Goal: Information Seeking & Learning: Find specific page/section

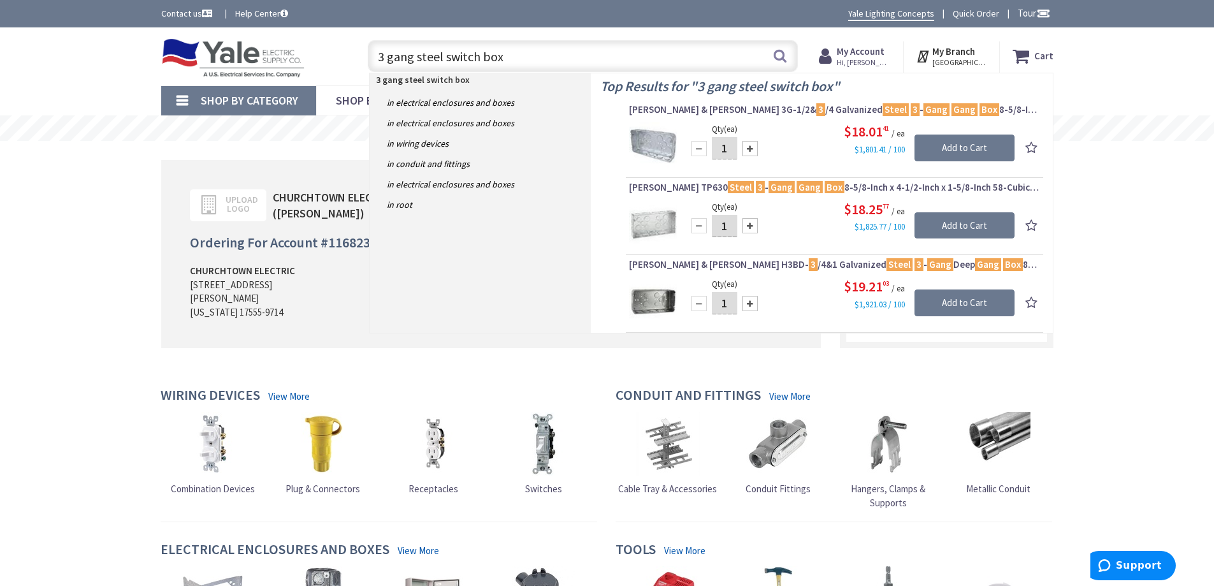
click at [506, 57] on input "3 gang steel switch box" at bounding box center [583, 56] width 430 height 32
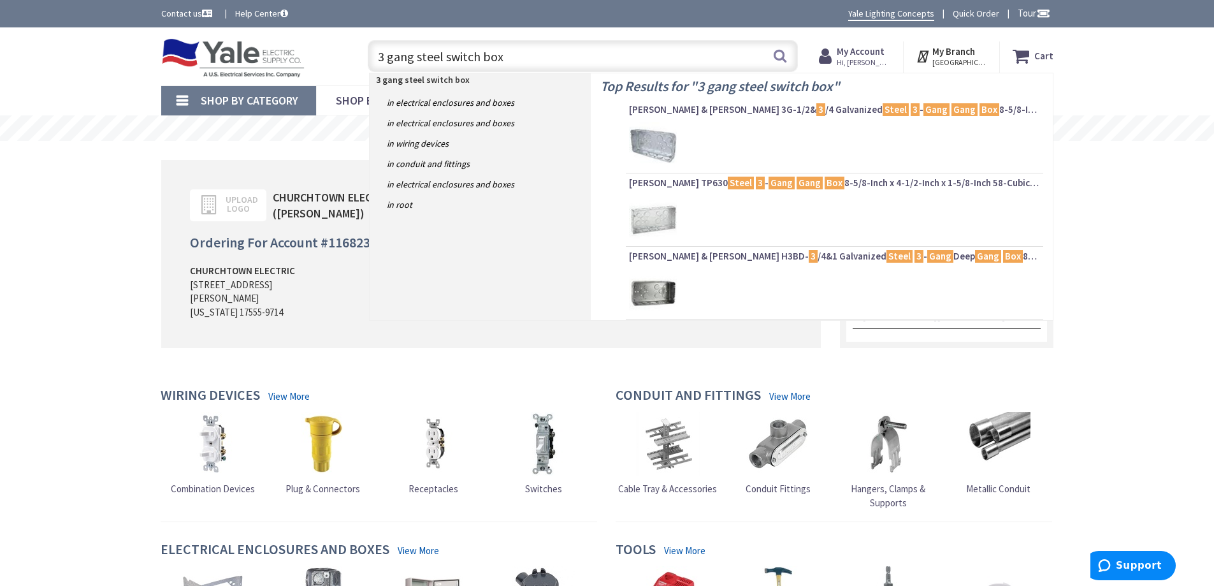
type input "3 gang steel switch box"
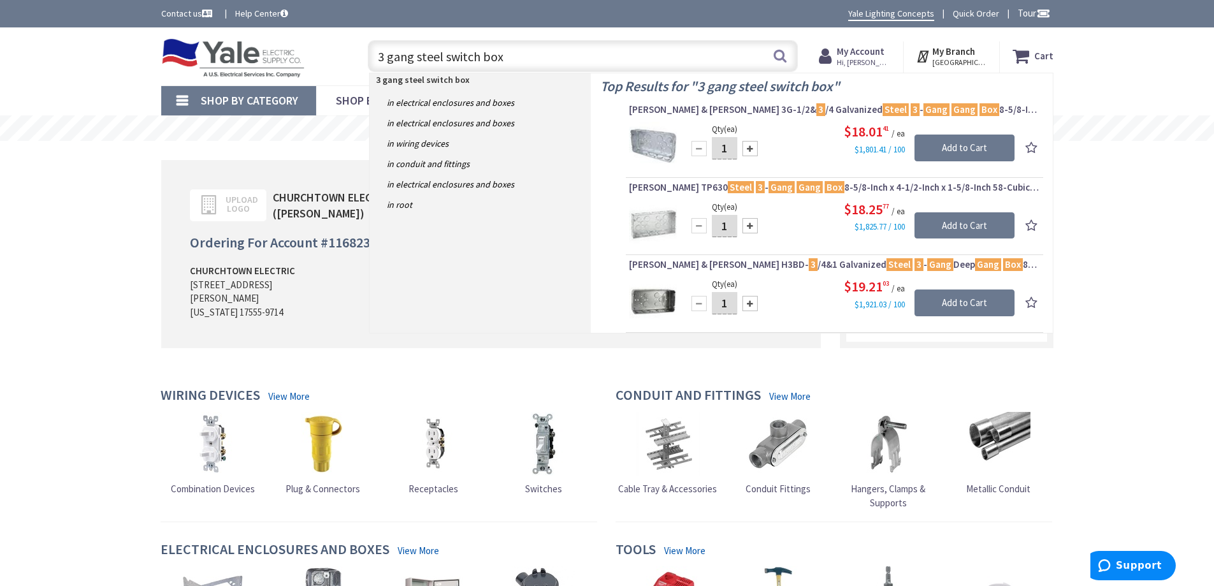
click at [706, 155] on div at bounding box center [698, 148] width 15 height 15
click at [623, 152] on div "Top Results for " 3 gang steel switch box " Thomas & Betts 3G-1/2& 3 /4 Galvani…" at bounding box center [822, 202] width 462 height 259
click at [661, 143] on img at bounding box center [653, 146] width 48 height 48
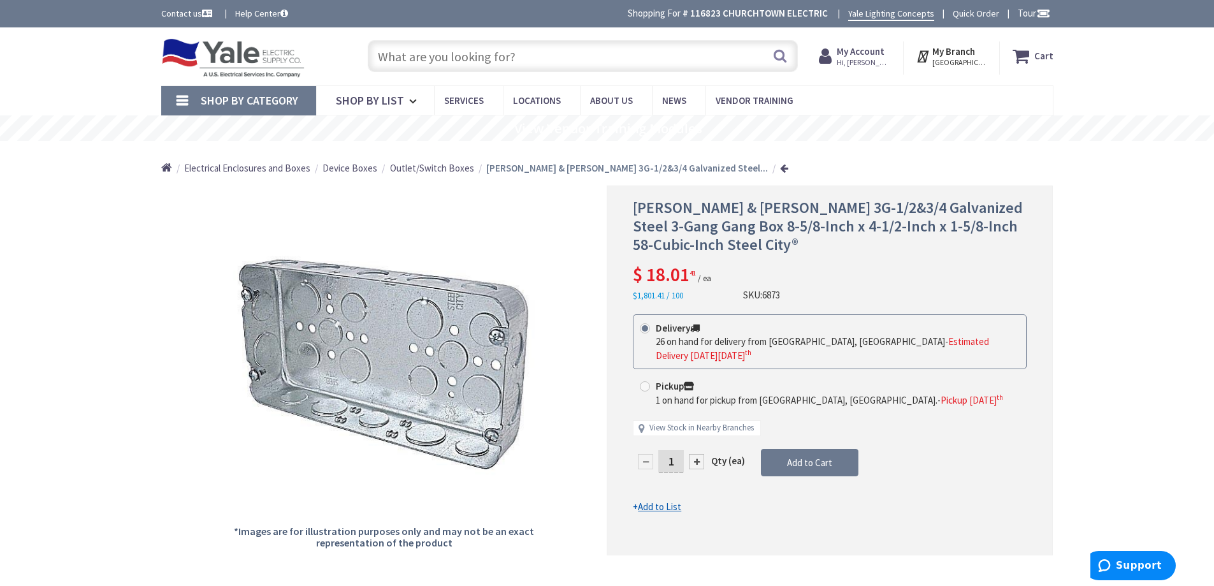
click at [483, 52] on input "text" at bounding box center [583, 56] width 430 height 32
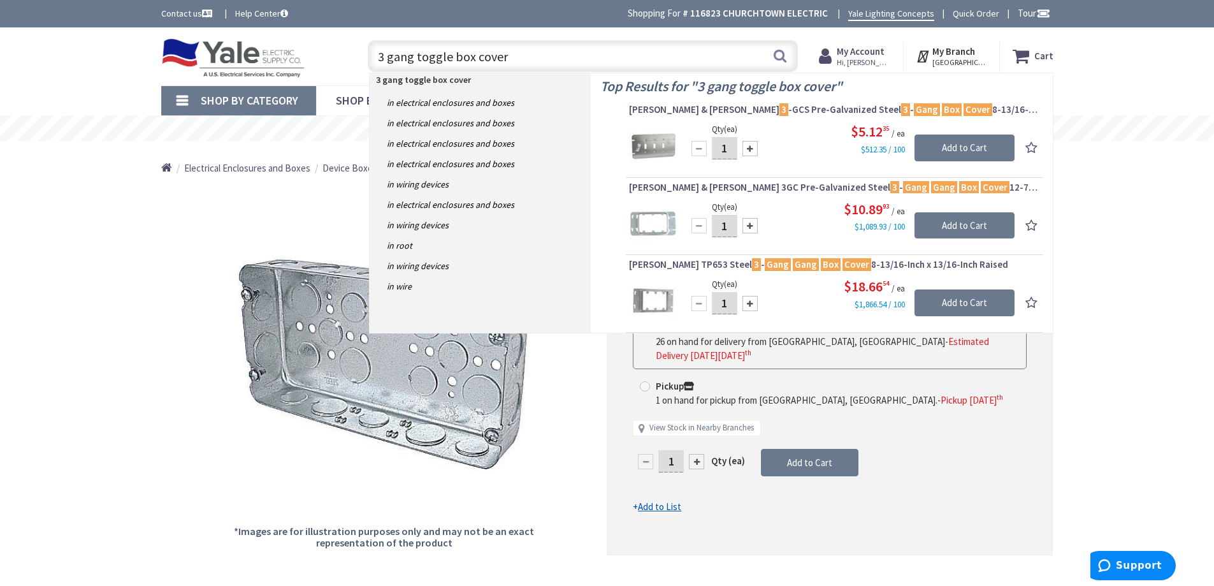
type input "3 gang toggle box cover"
click at [665, 143] on img at bounding box center [653, 146] width 48 height 48
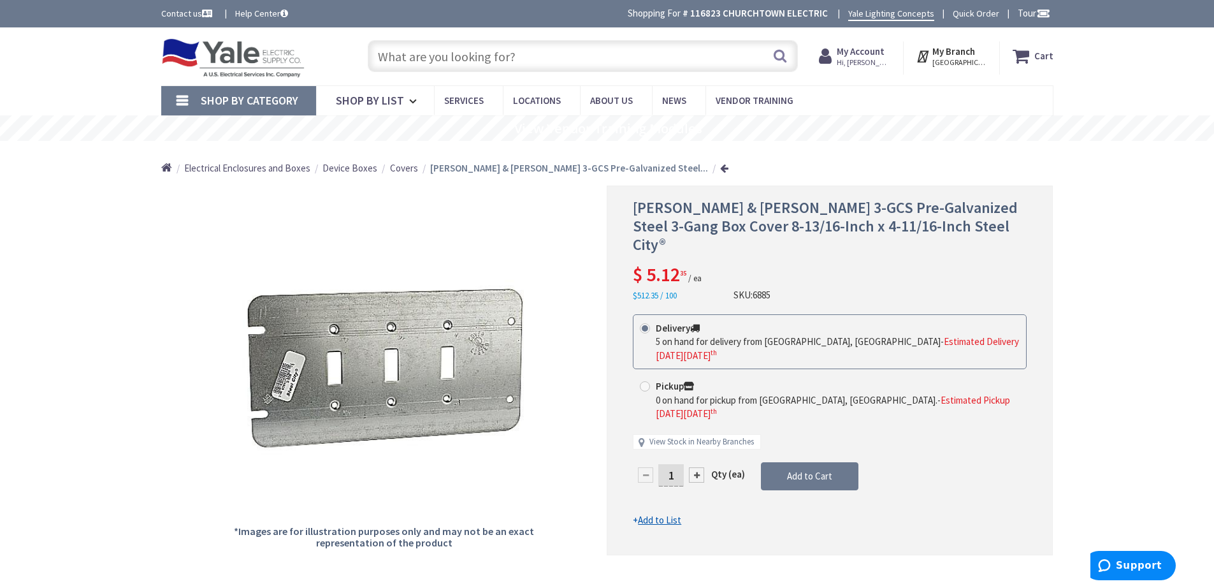
click at [487, 55] on input "text" at bounding box center [583, 56] width 430 height 32
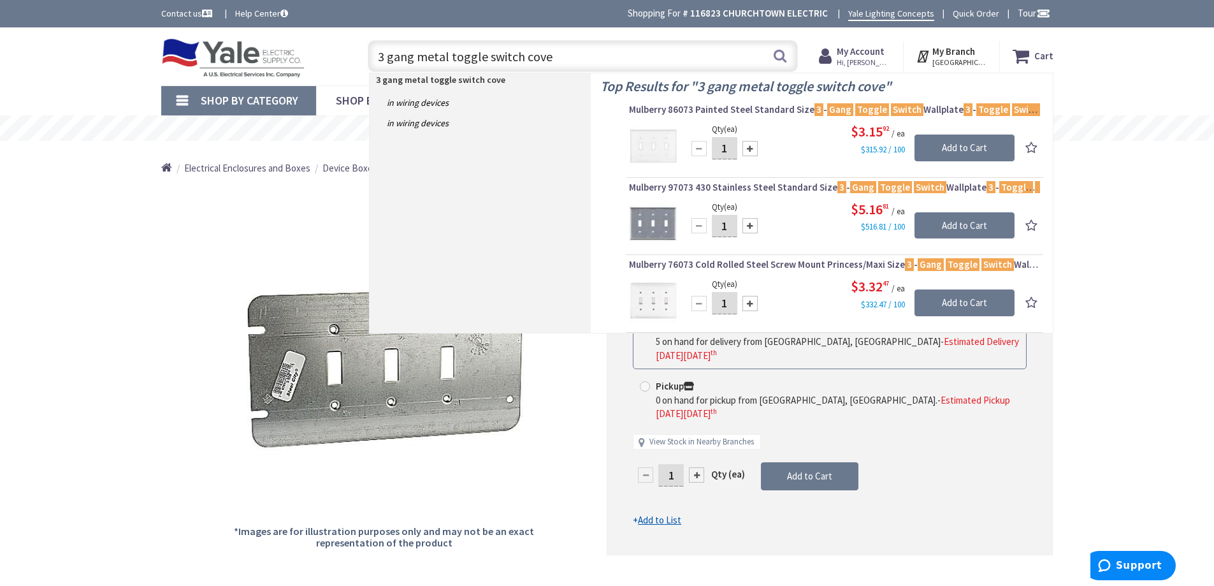
type input "3 gang metal toggle switch cover"
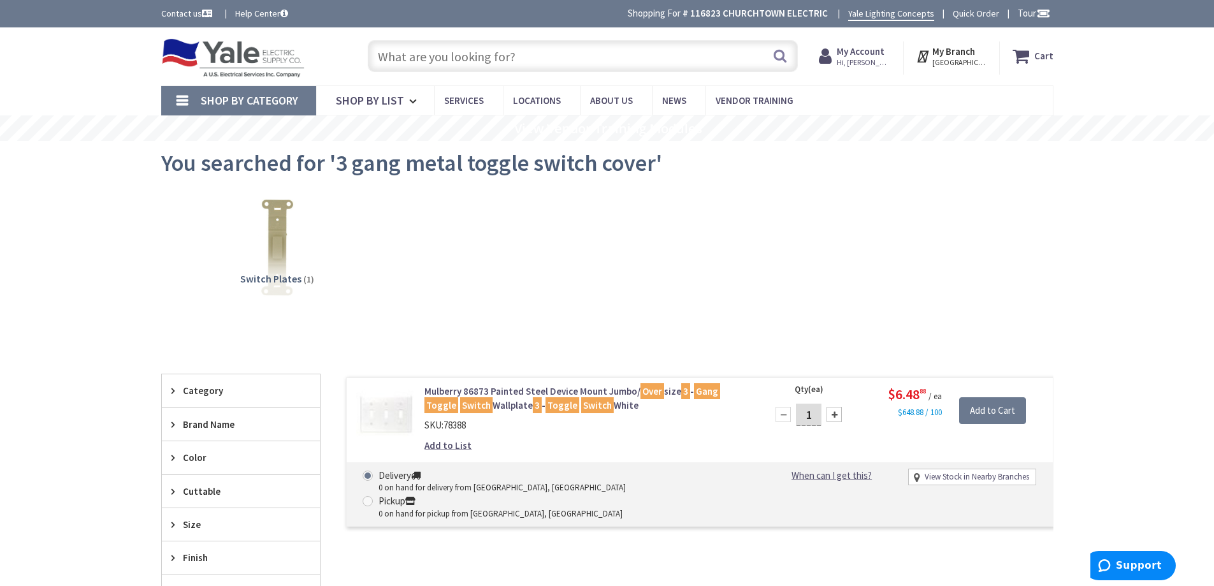
click at [499, 57] on input "text" at bounding box center [583, 56] width 430 height 32
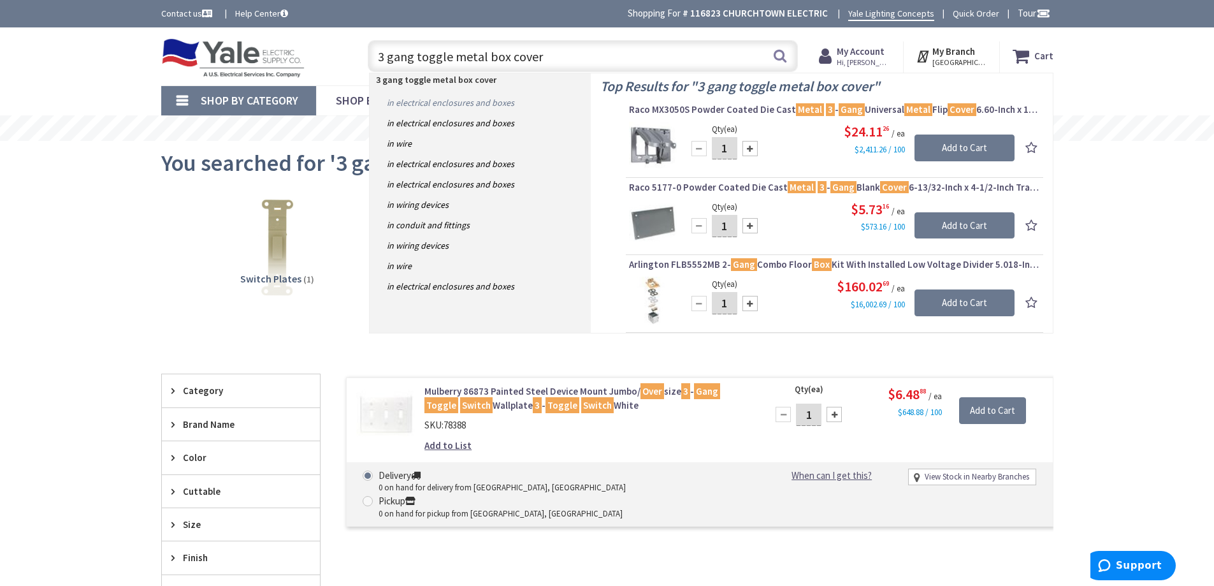
type input "3 gang toggle metal box cover"
click at [501, 100] on link "in Electrical Enclosures and Boxes" at bounding box center [480, 102] width 221 height 20
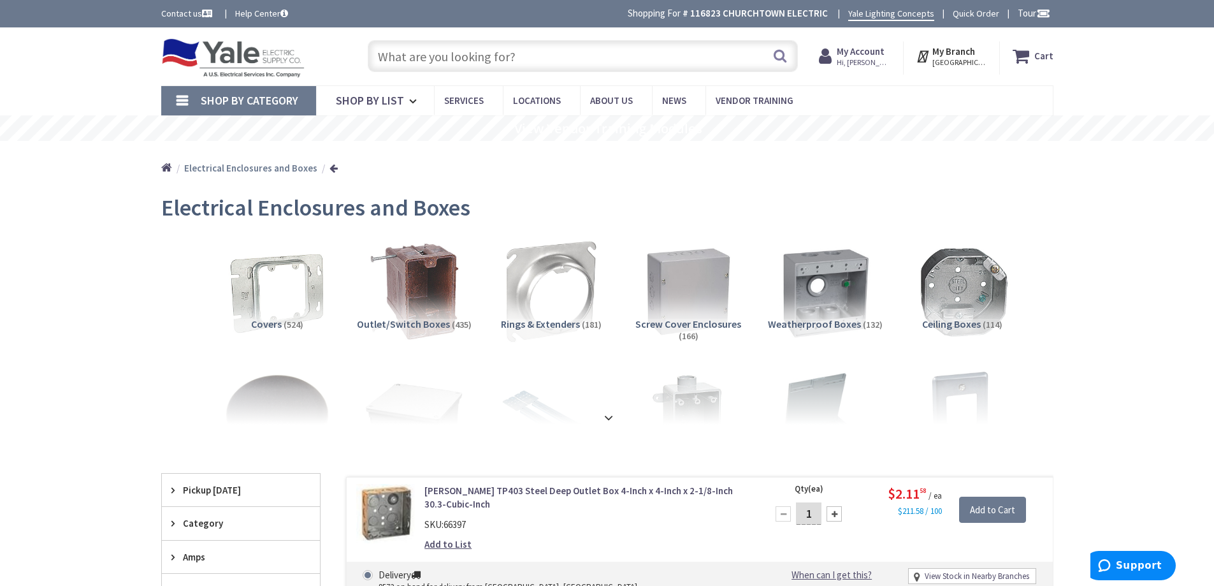
click at [419, 62] on input "text" at bounding box center [583, 56] width 430 height 32
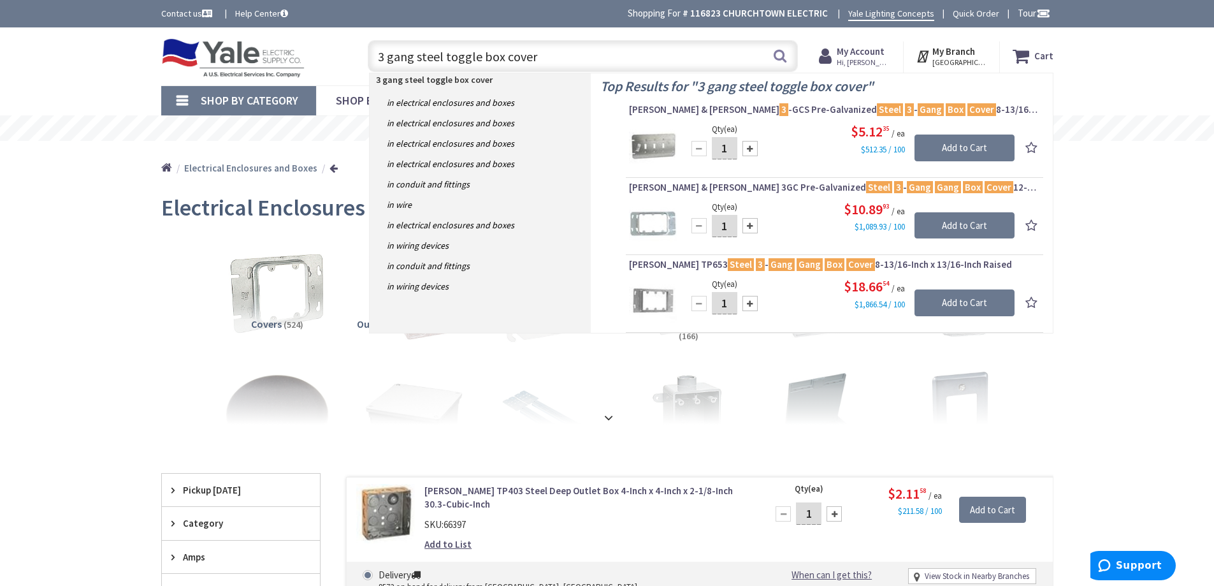
type input "3 gang steel toggle box cover"
click at [676, 299] on img at bounding box center [653, 301] width 48 height 48
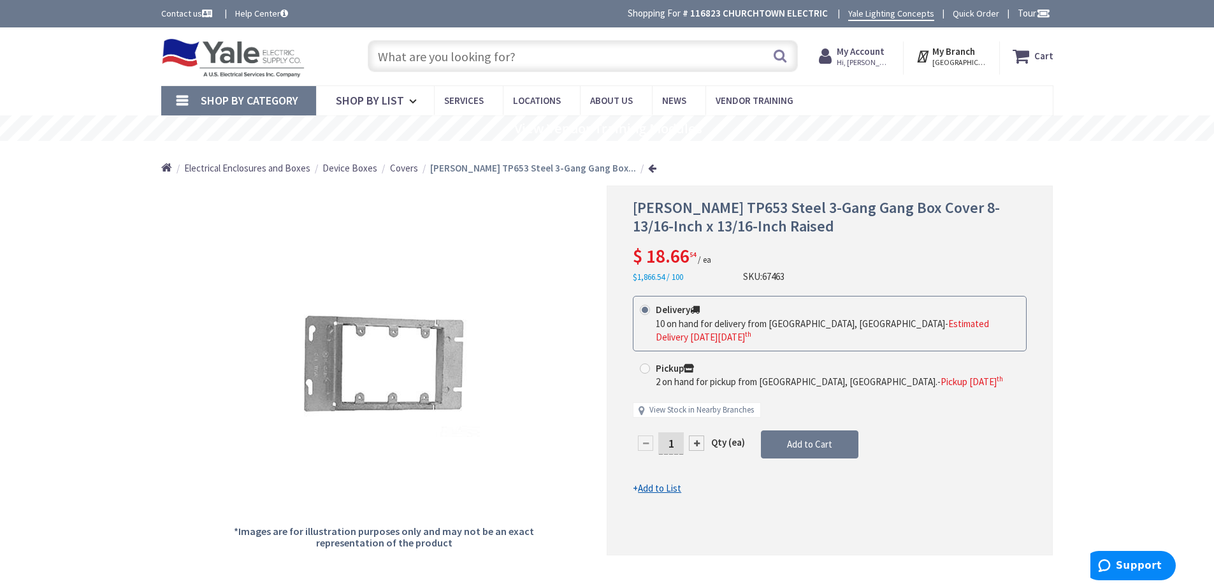
click at [556, 49] on input "text" at bounding box center [583, 56] width 430 height 32
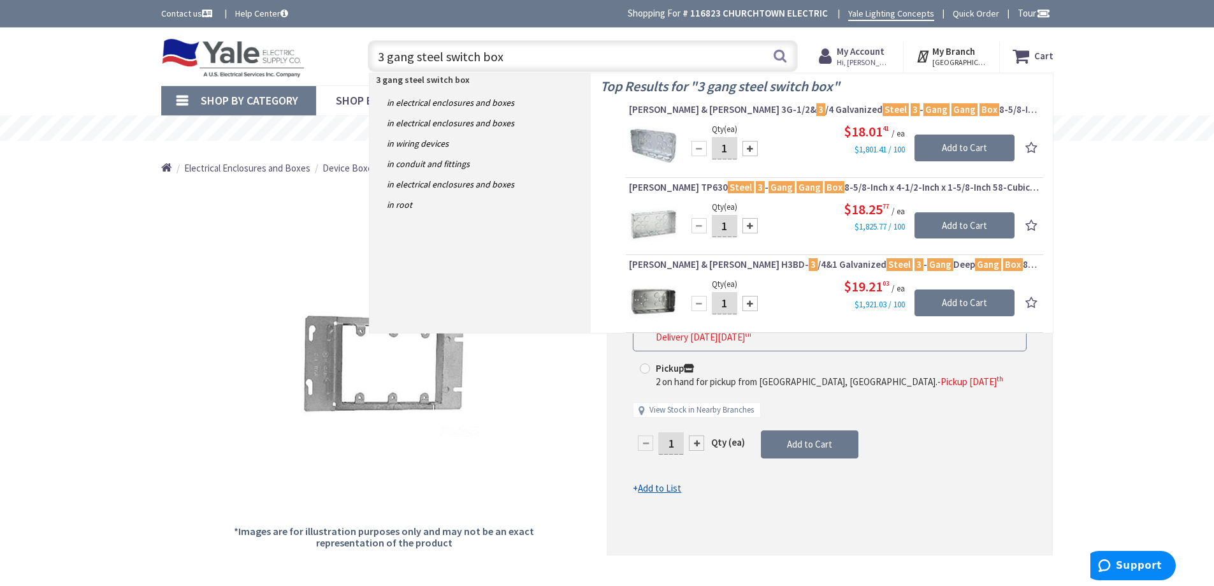
type input "3 gang steel switch box"
click at [785, 150] on div "$18.01 41 / ea $1,801.41 / 100" at bounding box center [850, 139] width 328 height 34
click at [662, 141] on img at bounding box center [653, 146] width 48 height 48
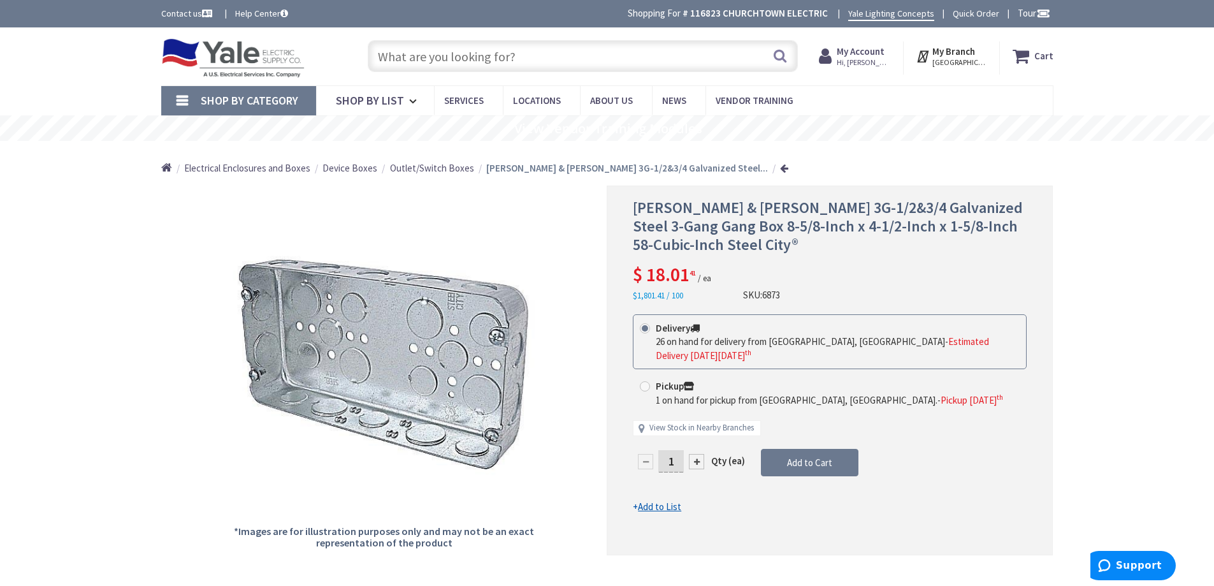
click at [534, 58] on input "text" at bounding box center [583, 56] width 430 height 32
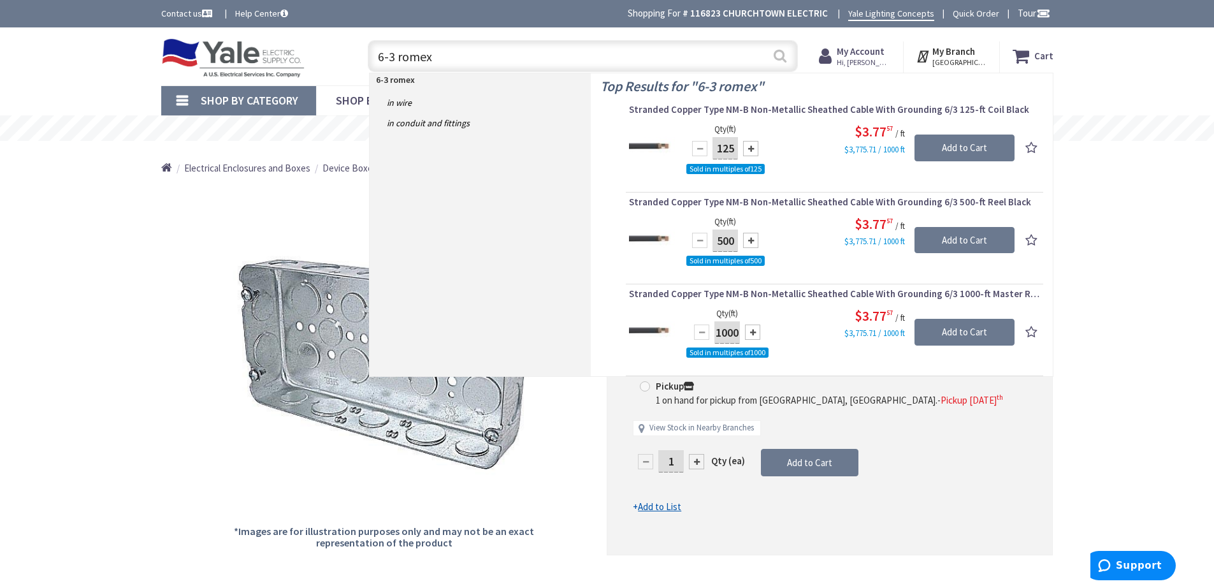
type input "6-3 romex"
click at [782, 55] on button "Search" at bounding box center [780, 55] width 17 height 29
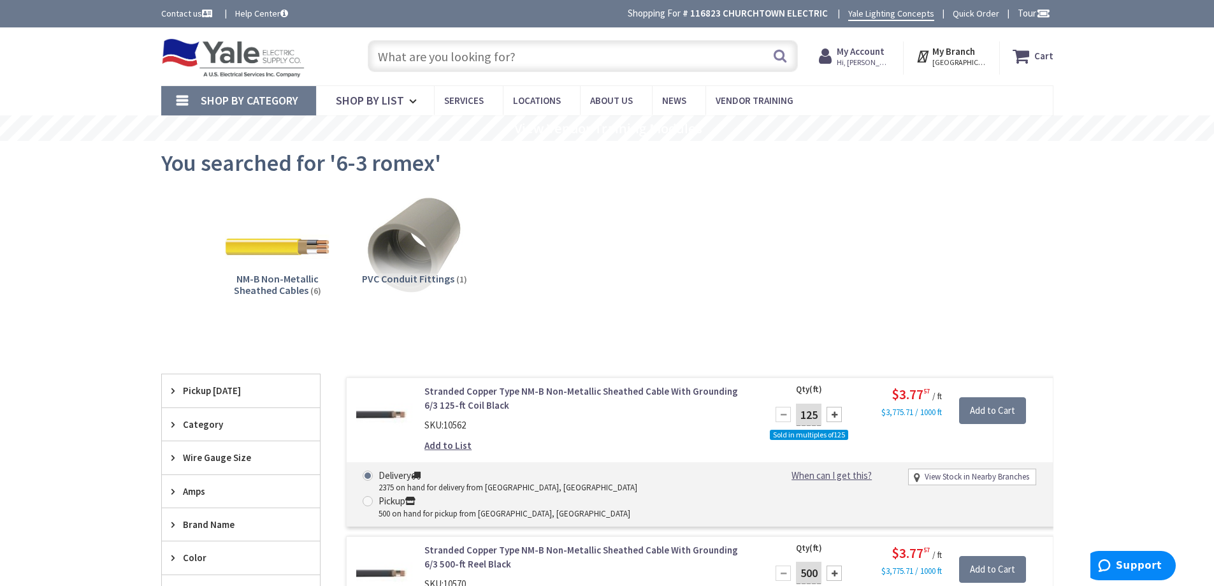
click at [554, 50] on input "text" at bounding box center [583, 56] width 430 height 32
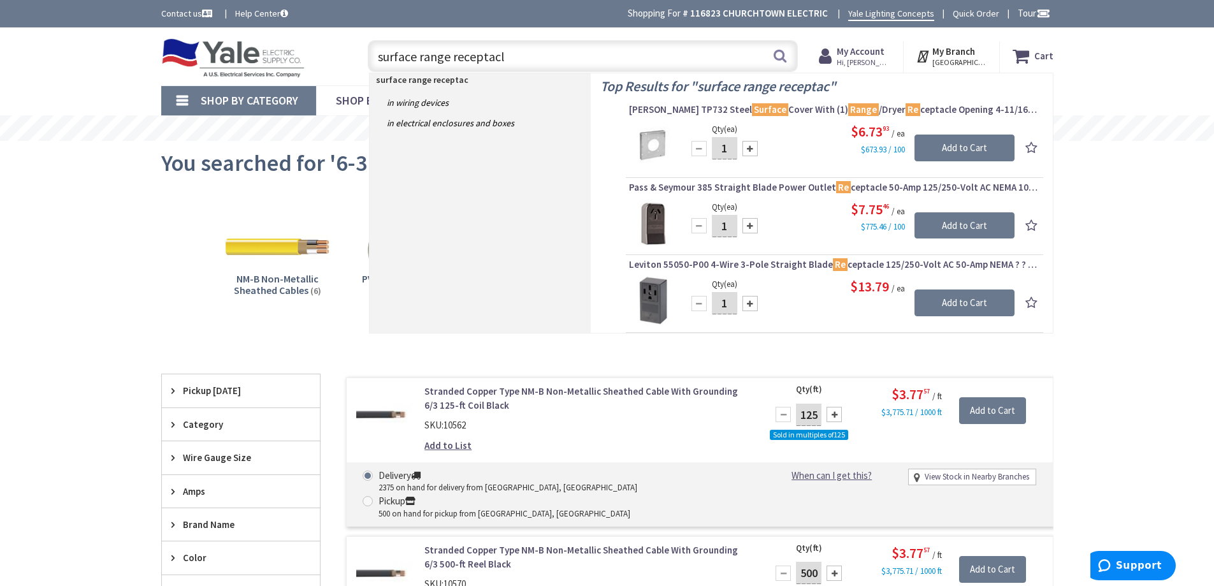
type input "surface range receptacle"
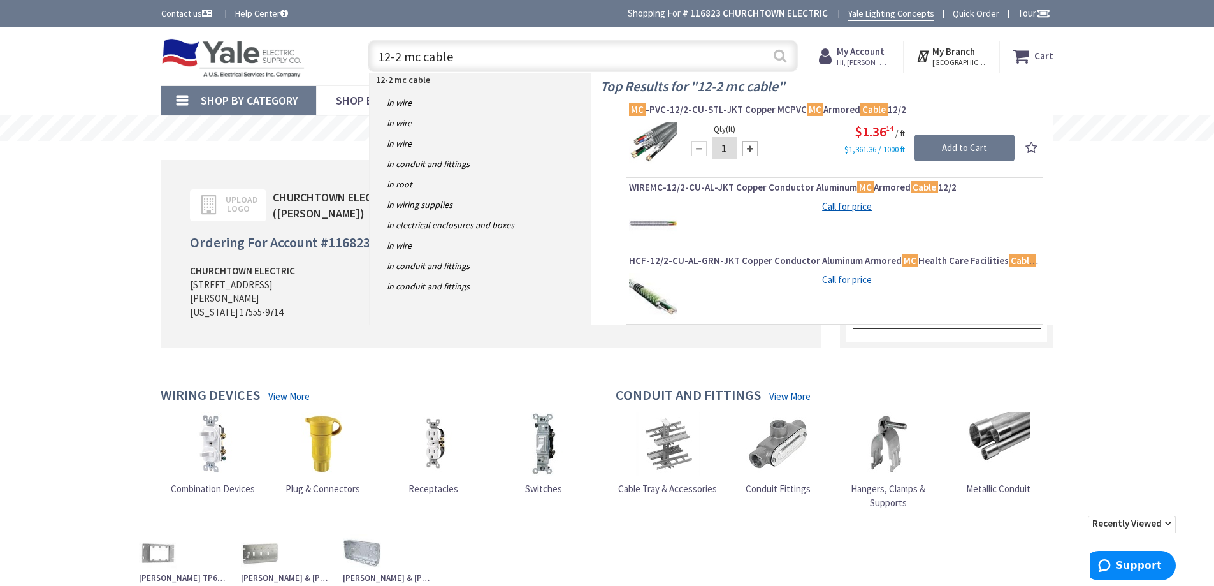
type input "12-2 mc cable"
click at [781, 57] on button "Search" at bounding box center [780, 55] width 17 height 29
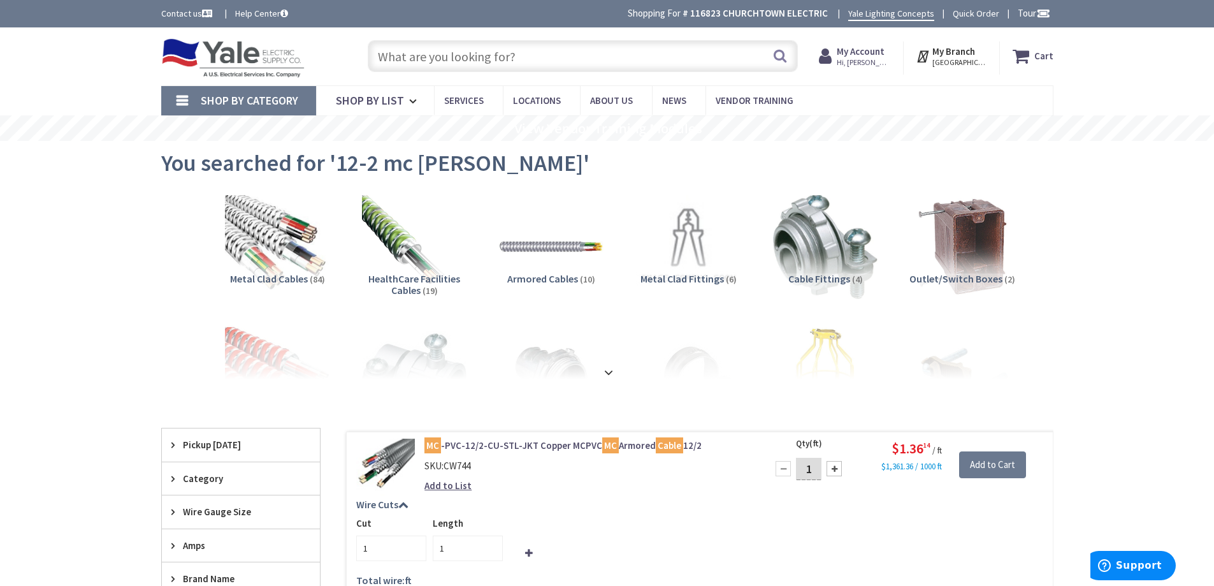
click at [450, 55] on input "text" at bounding box center [583, 56] width 430 height 32
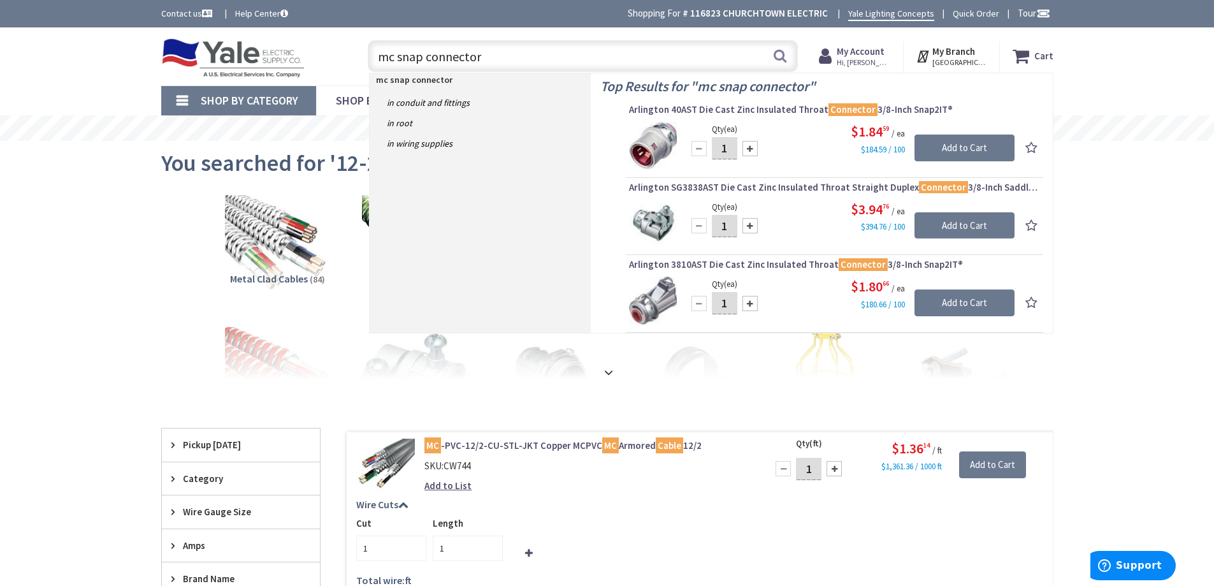
type input "mc snap connector"
